Goal: Task Accomplishment & Management: Use online tool/utility

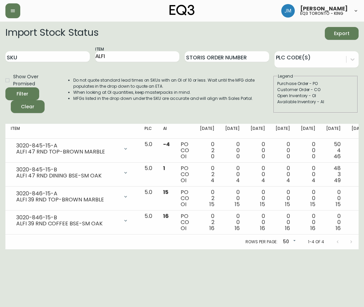
click at [359, 85] on main "Import Stock Status Export SKU Item ALFI Storis Order Number PLC Code(s) Show O…" at bounding box center [182, 136] width 364 height 228
click at [75, 57] on input "SKU" at bounding box center [47, 56] width 84 height 11
paste input "[PHONE_NUMBER]"
type input "[PHONE_NUMBER]"
click at [36, 90] on button "Filter" at bounding box center [22, 93] width 34 height 13
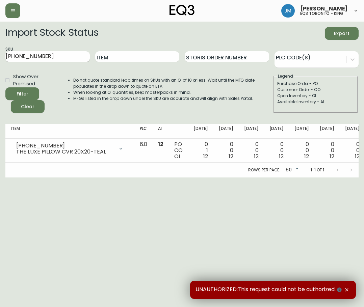
click at [41, 60] on input "[PHONE_NUMBER]" at bounding box center [47, 56] width 84 height 11
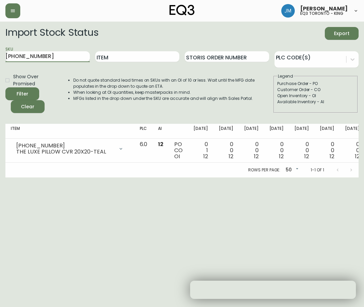
click at [41, 59] on input "[PHONE_NUMBER]" at bounding box center [47, 56] width 84 height 11
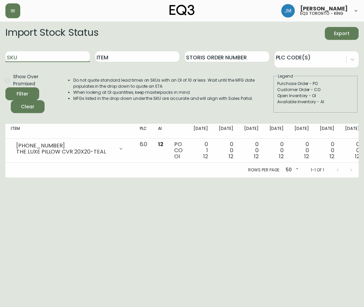
paste input "[PHONE_NUMBER]"
type input "[PHONE_NUMBER]"
click at [19, 94] on icon "submit" at bounding box center [20, 93] width 7 height 7
drag, startPoint x: 231, startPoint y: 32, endPoint x: 247, endPoint y: 29, distance: 15.8
click at [232, 32] on div "Import Stock Status Export" at bounding box center [181, 33] width 353 height 13
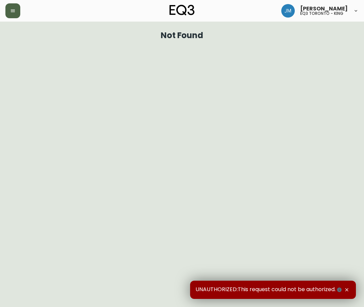
click at [11, 11] on icon "button" at bounding box center [12, 10] width 5 height 5
